Goal: Task Accomplishment & Management: Manage account settings

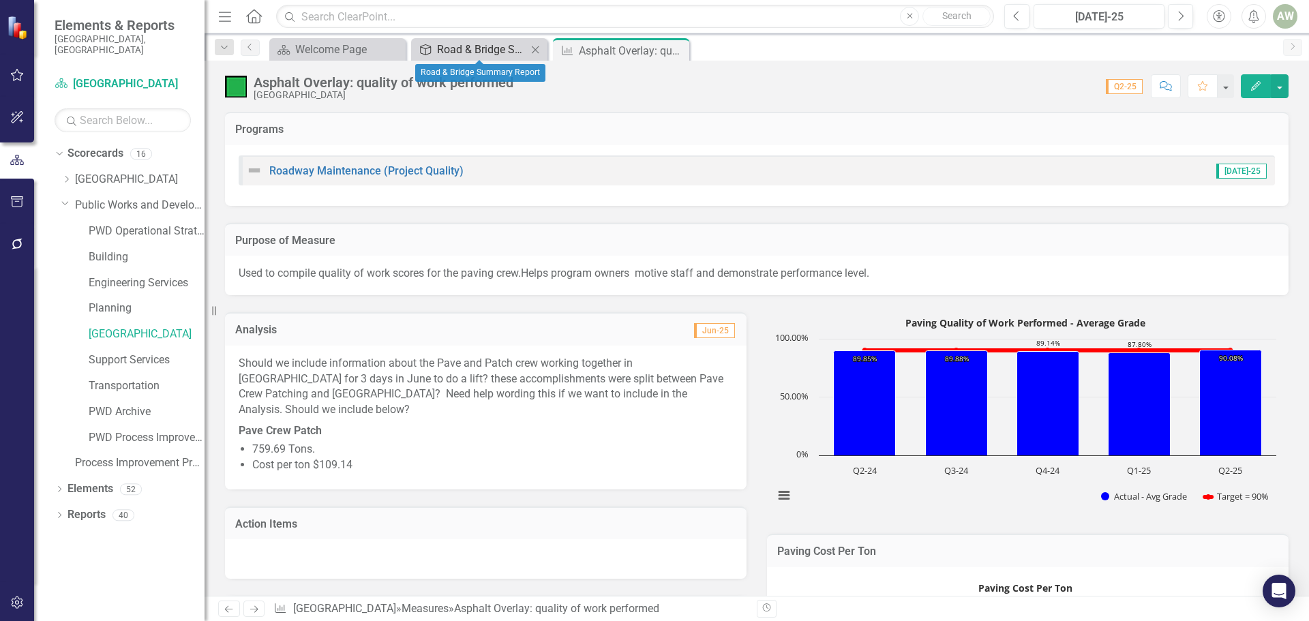
click at [518, 50] on div "Road & Bridge Summary Report" at bounding box center [482, 49] width 90 height 17
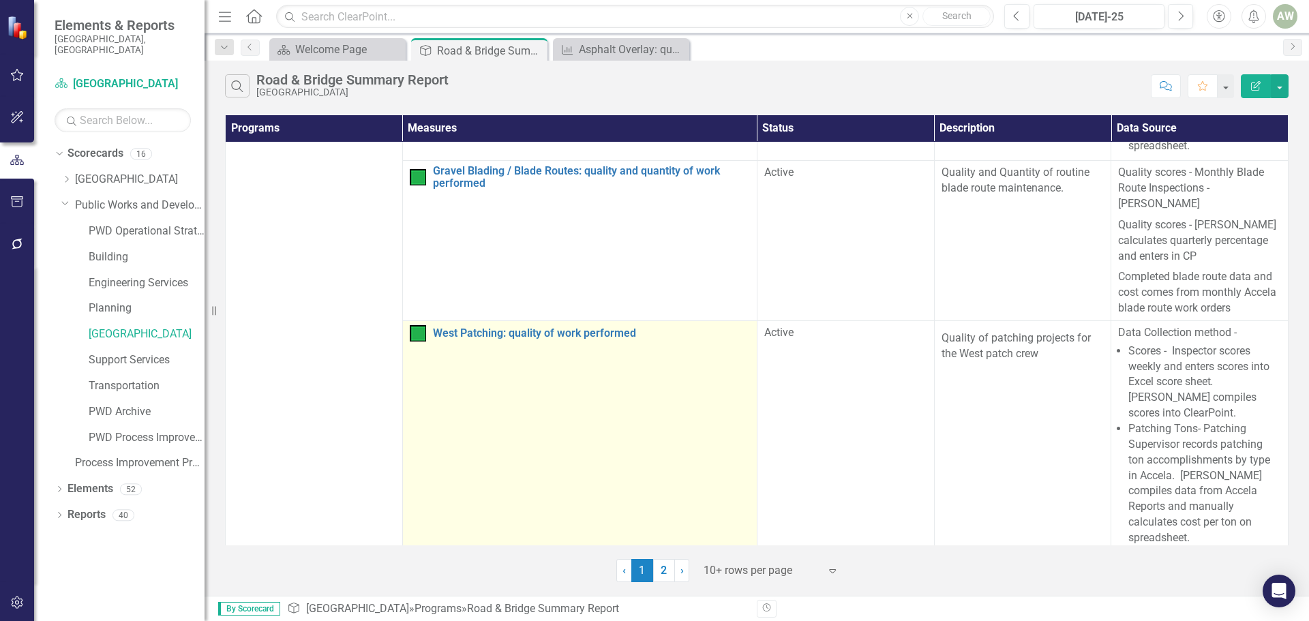
scroll to position [341, 0]
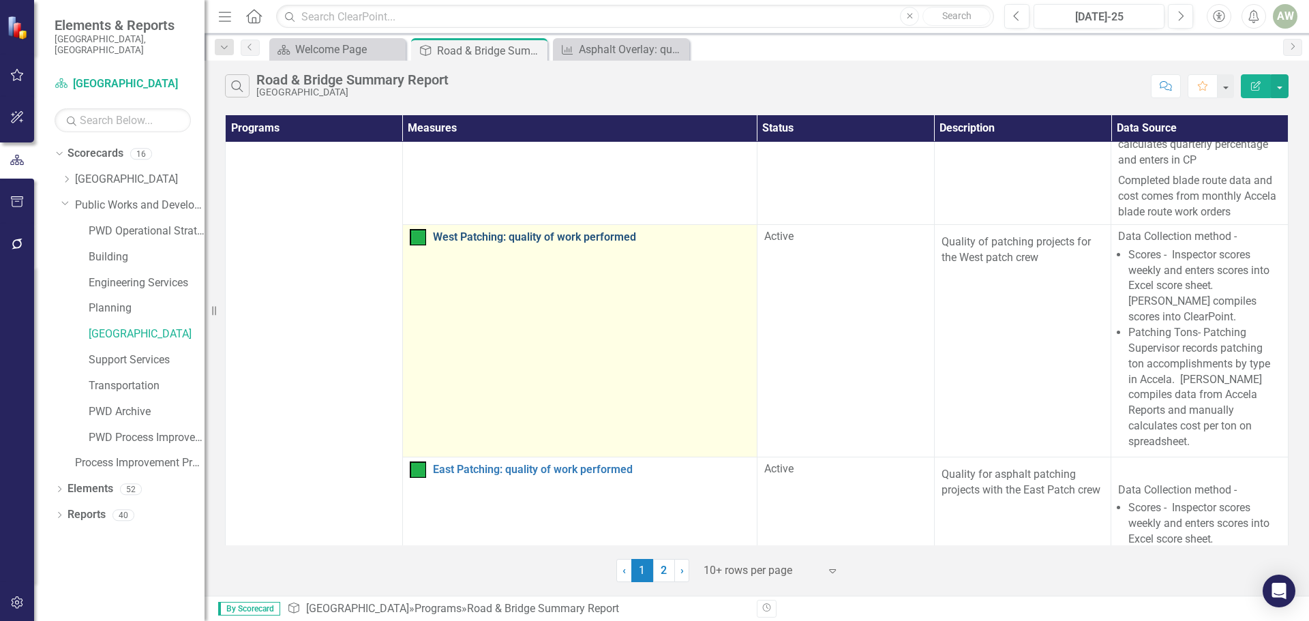
click at [535, 231] on link "West Patching: quality of work performed" at bounding box center [591, 237] width 317 height 12
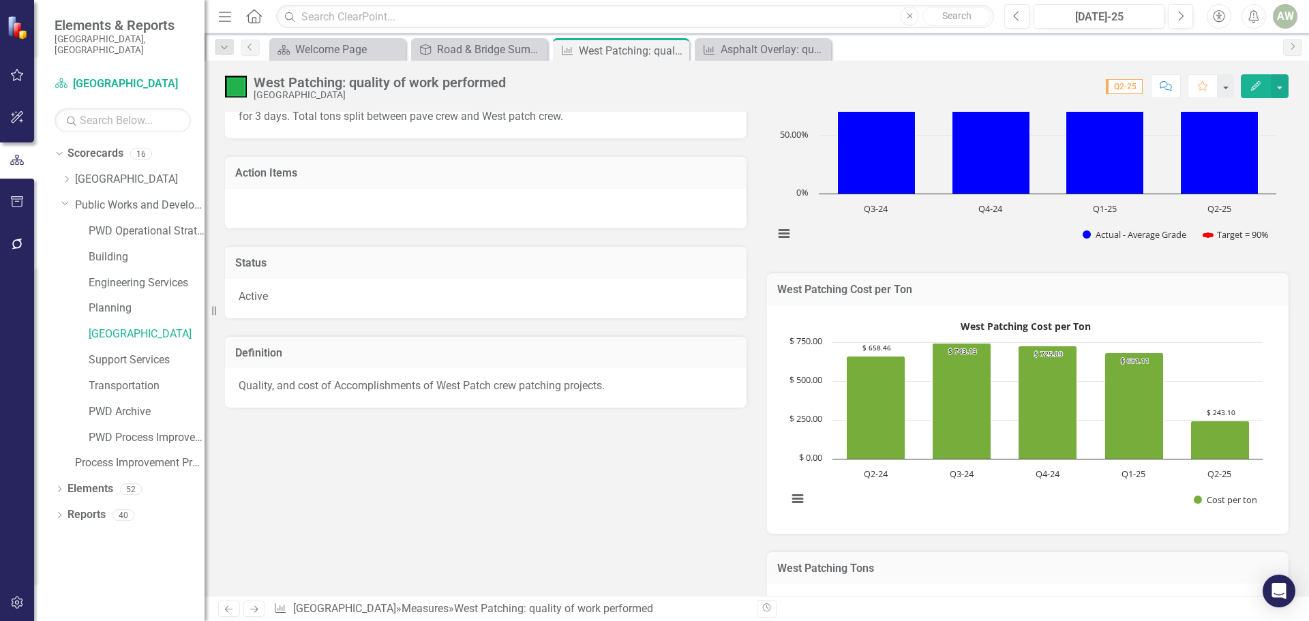
scroll to position [205, 0]
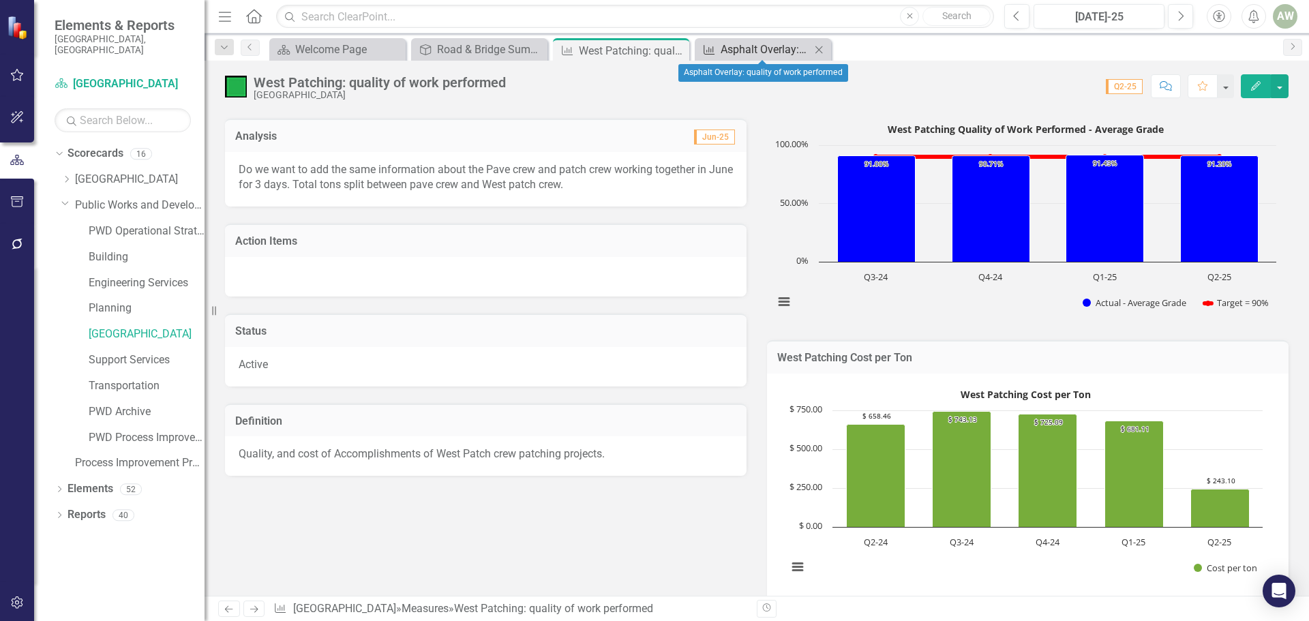
click at [736, 48] on div "Asphalt Overlay: quality of work performed" at bounding box center [766, 49] width 90 height 17
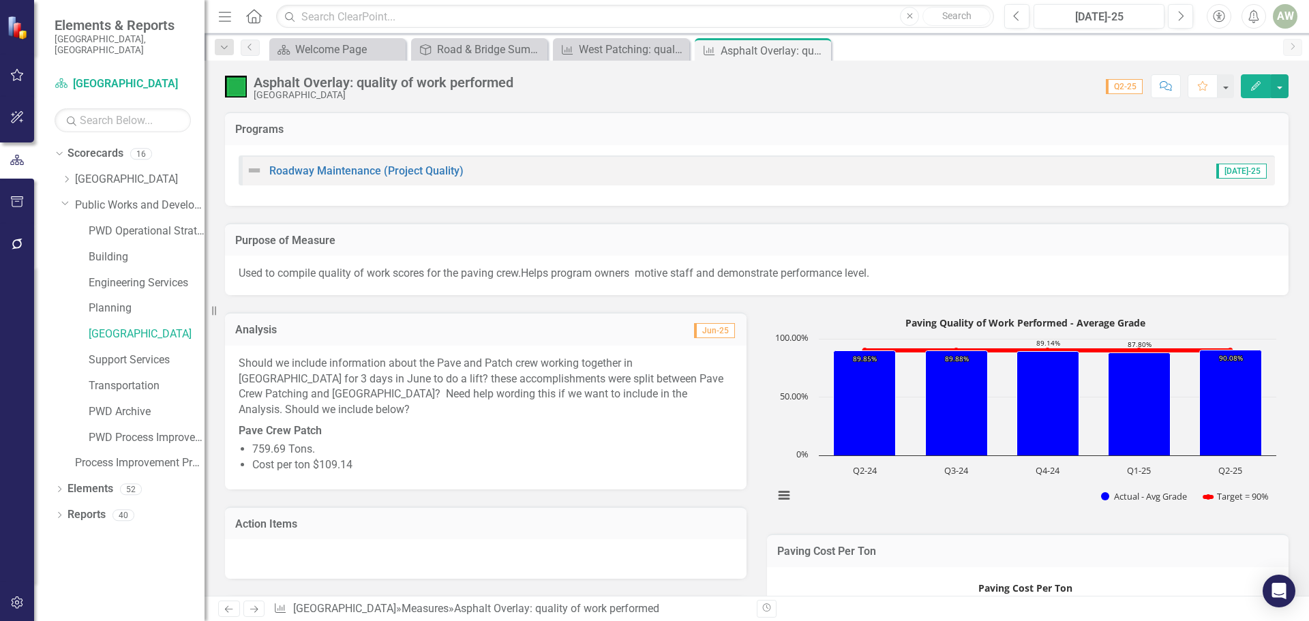
click at [434, 379] on p "Should we include information about the Pave and Patch crew working together in…" at bounding box center [486, 388] width 494 height 65
click at [251, 358] on p "Should we include information about the Pave and Patch crew working together in…" at bounding box center [486, 388] width 494 height 65
click at [306, 329] on h3 "Analysis" at bounding box center [359, 330] width 249 height 12
click at [305, 330] on h3 "Analysis" at bounding box center [359, 330] width 249 height 12
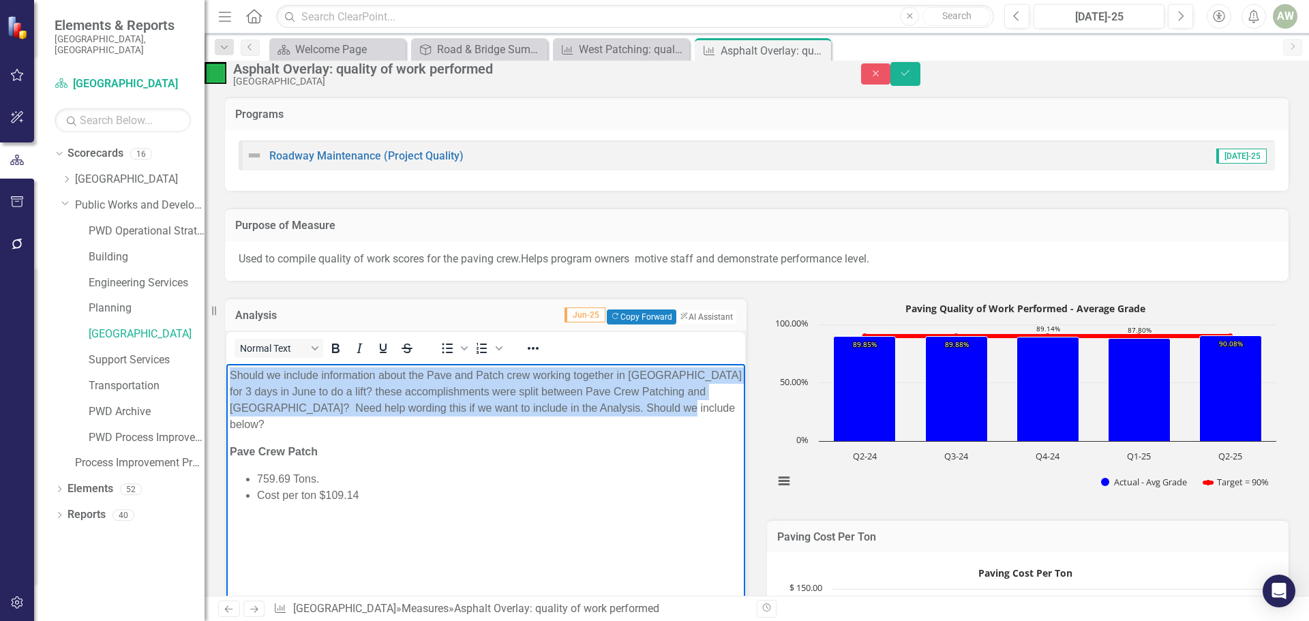
drag, startPoint x: 228, startPoint y: 371, endPoint x: 712, endPoint y: 412, distance: 485.2
click at [712, 412] on body "Should we include information about the Pave and Patch crew working together in…" at bounding box center [485, 466] width 519 height 205
copy p "Should we include information about the Pave and Patch crew working together in…"
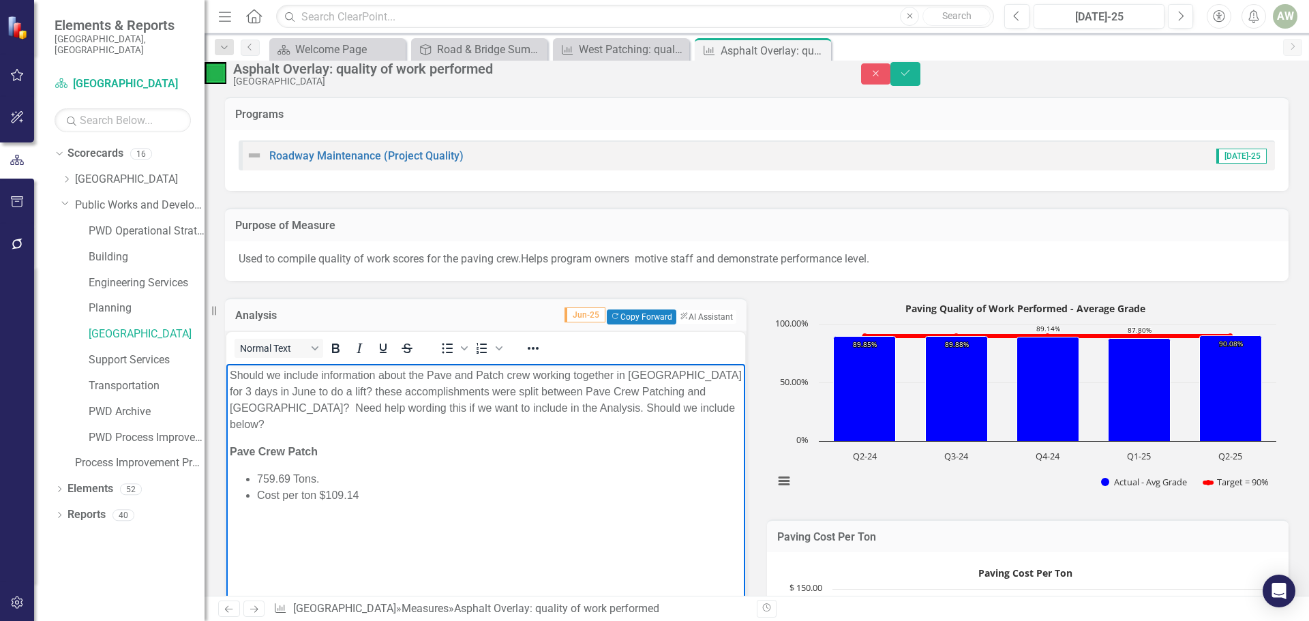
click at [417, 471] on li "759.69 Tons." at bounding box center [499, 479] width 485 height 16
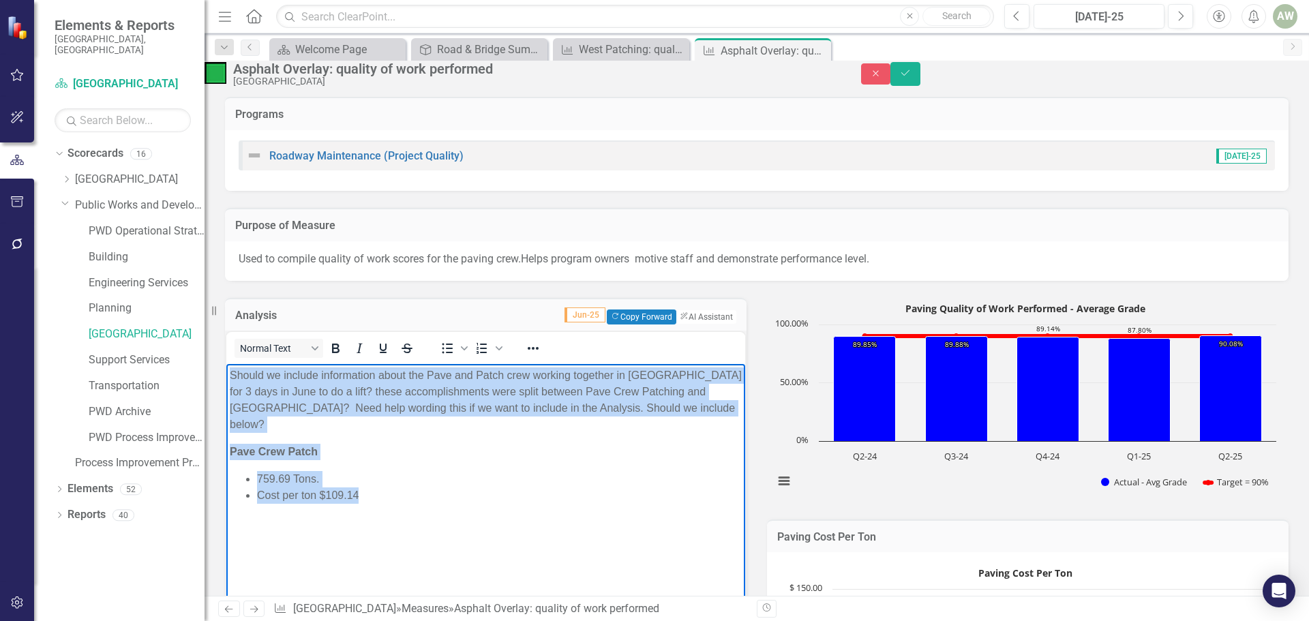
drag, startPoint x: 231, startPoint y: 375, endPoint x: 365, endPoint y: 477, distance: 167.9
click at [365, 477] on body "Should we include information about the Pave and Patch crew working together in…" at bounding box center [485, 466] width 519 height 205
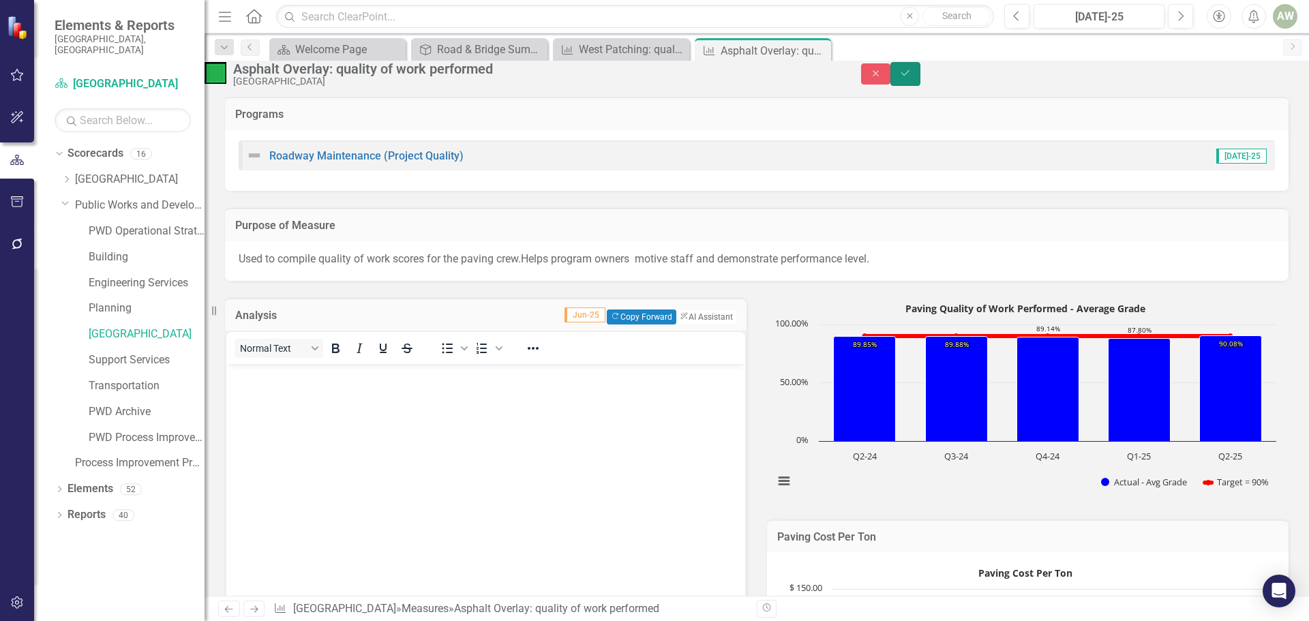
click at [912, 78] on icon "Save" at bounding box center [905, 73] width 12 height 10
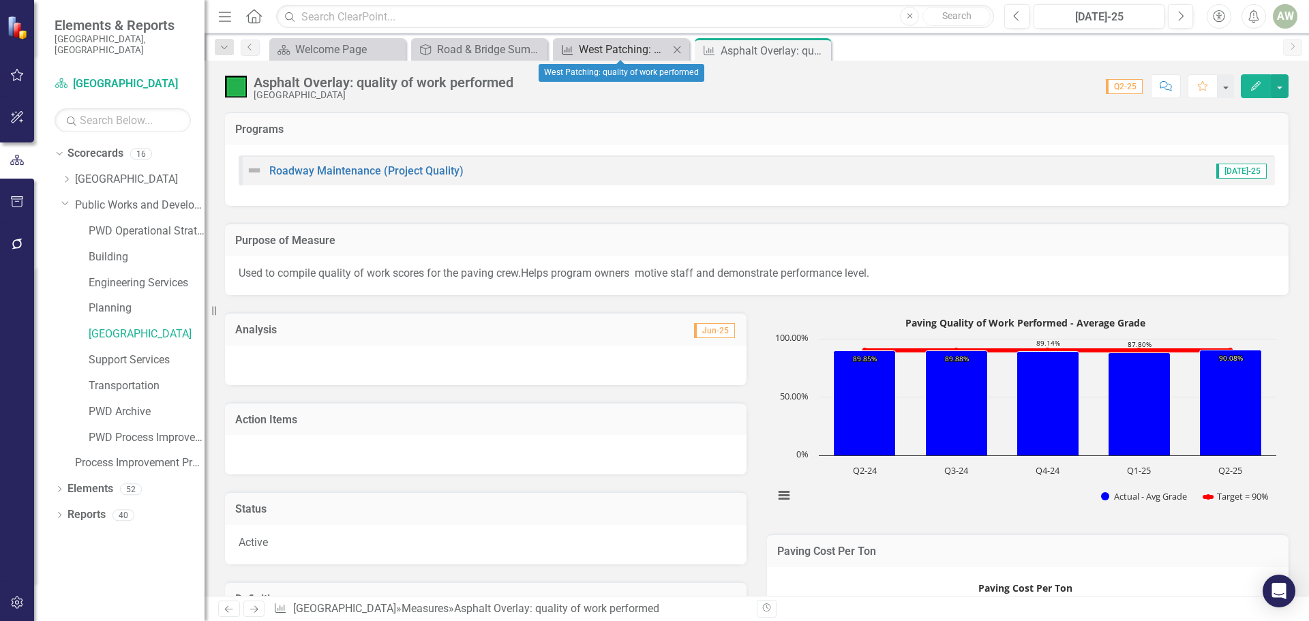
click at [584, 48] on div "West Patching: quality of work performed" at bounding box center [624, 49] width 90 height 17
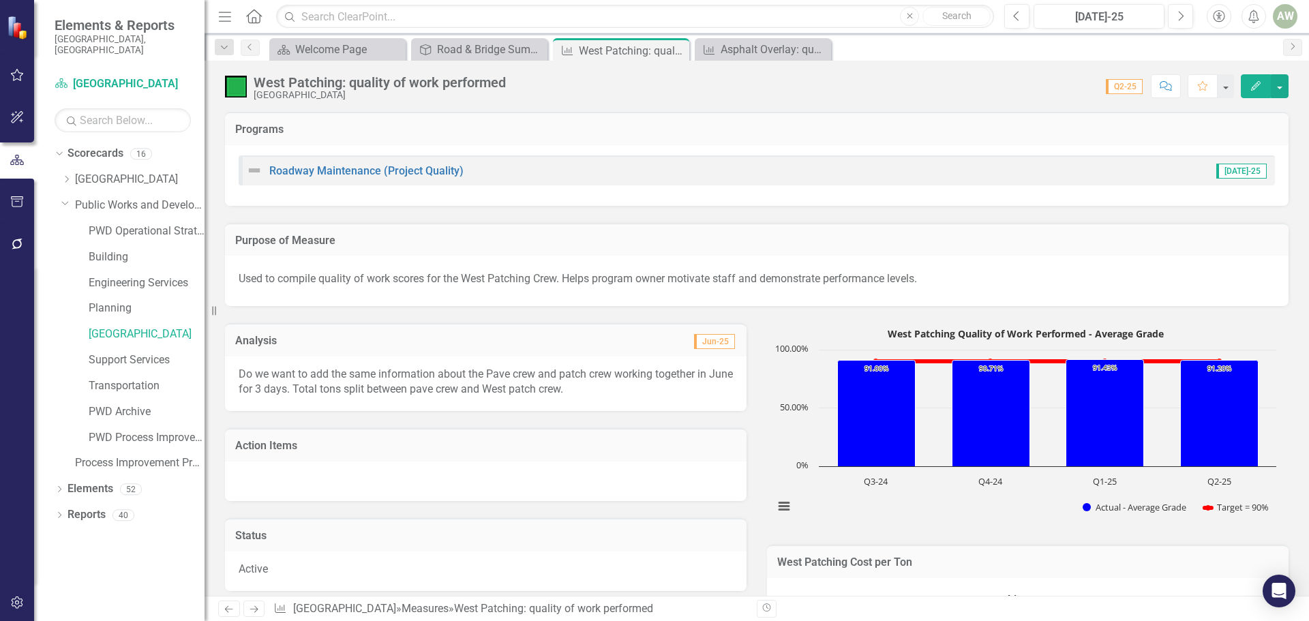
click at [238, 374] on div "Do we want to add the same information about the Pave crew and patch crew worki…" at bounding box center [486, 384] width 522 height 55
click at [348, 336] on h3 "Analysis" at bounding box center [359, 341] width 249 height 12
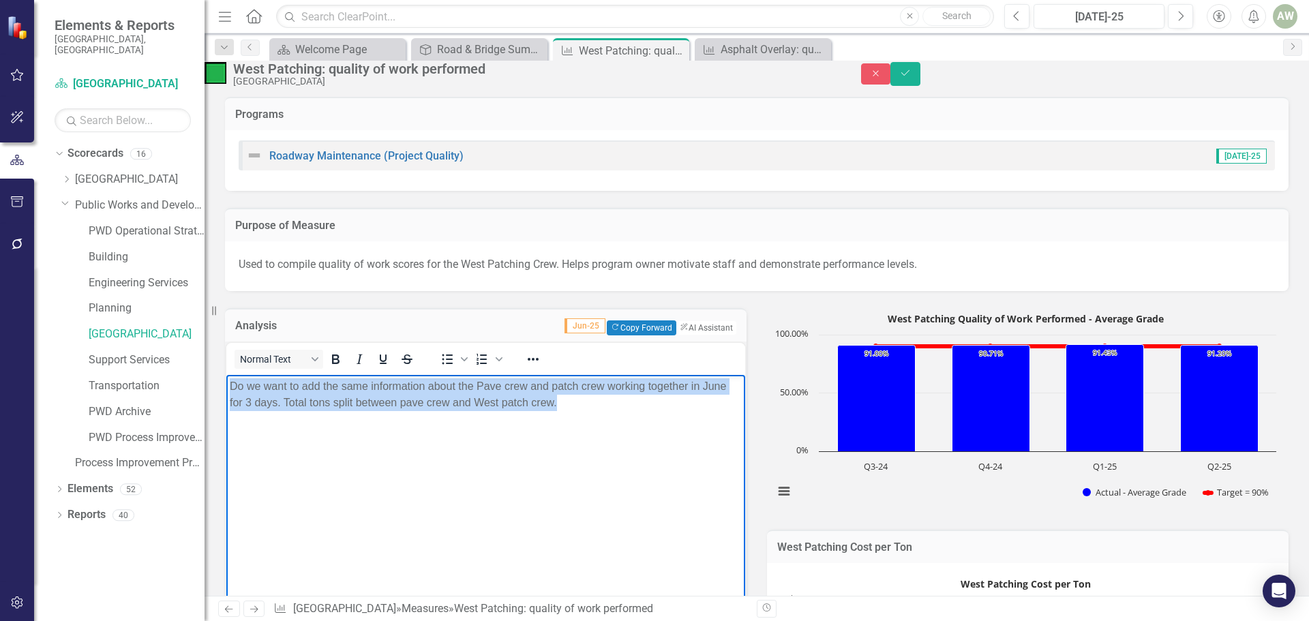
drag, startPoint x: 231, startPoint y: 385, endPoint x: 591, endPoint y: 406, distance: 360.0
click at [591, 406] on p "Do we want to add the same information about the Pave crew and patch crew worki…" at bounding box center [486, 394] width 512 height 33
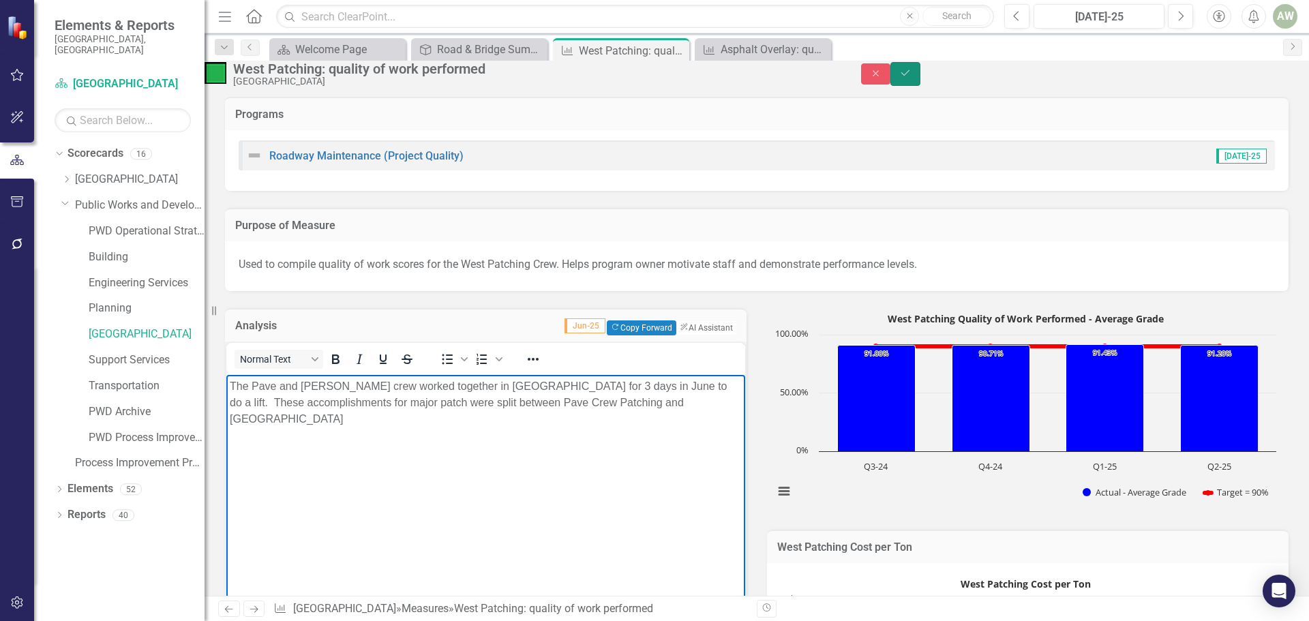
click at [912, 78] on icon "Save" at bounding box center [905, 73] width 12 height 10
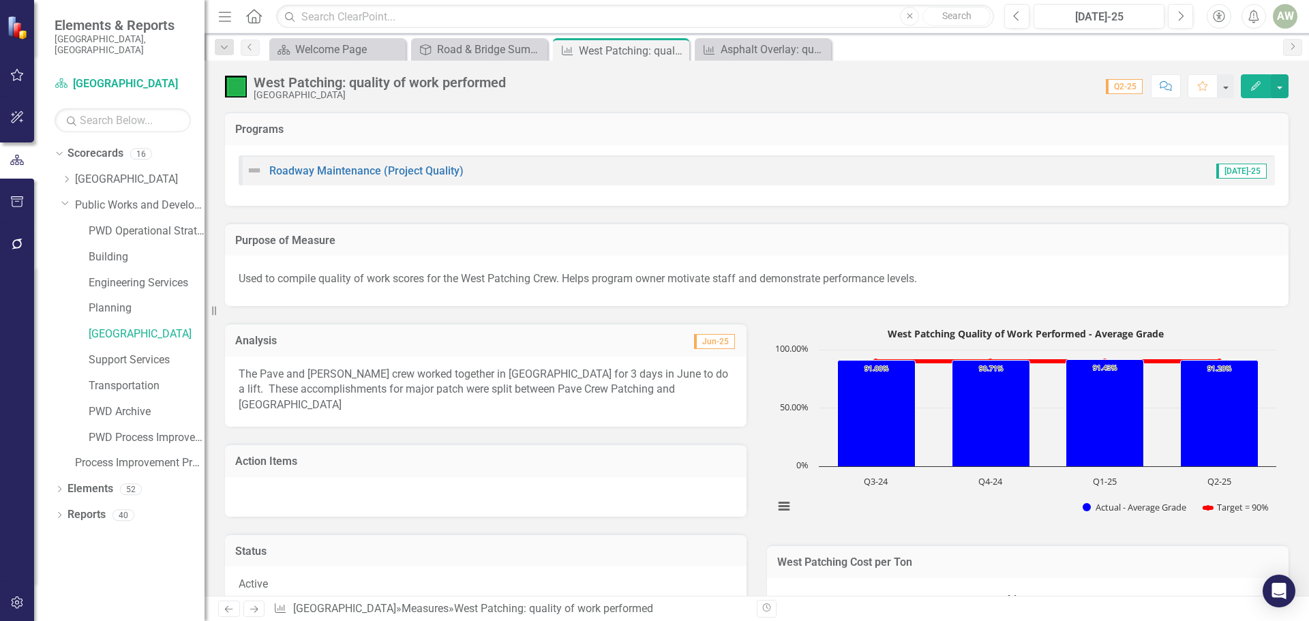
click at [381, 132] on h3 "Programs" at bounding box center [756, 129] width 1043 height 12
click at [728, 48] on div "Asphalt Overlay: quality of work performed" at bounding box center [766, 49] width 90 height 17
